Goal: Task Accomplishment & Management: Use online tool/utility

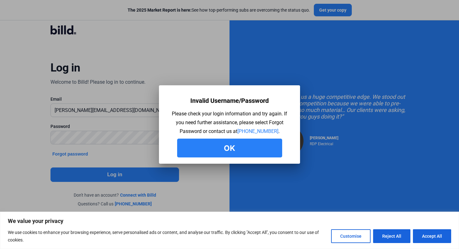
click at [241, 144] on button "Ok" at bounding box center [229, 148] width 105 height 19
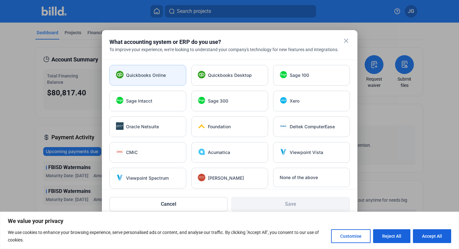
click at [146, 78] on div "Quickbooks Online" at bounding box center [147, 75] width 77 height 21
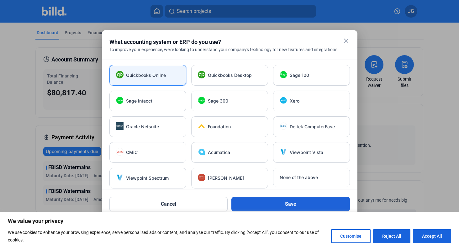
click at [271, 204] on button "Save" at bounding box center [290, 204] width 118 height 14
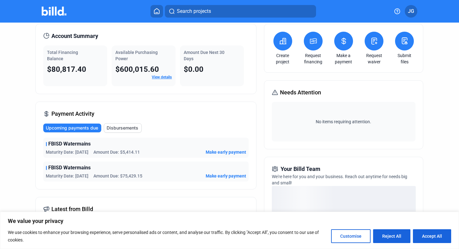
scroll to position [31, 0]
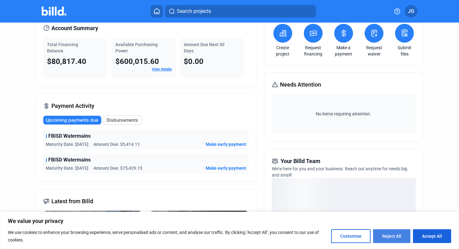
click at [392, 237] on button "Reject All" at bounding box center [391, 236] width 37 height 14
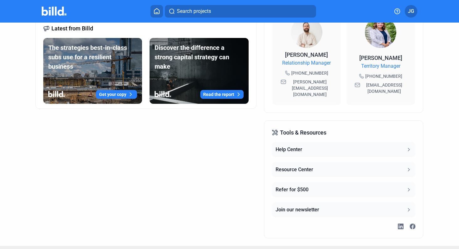
scroll to position [0, 0]
